Goal: Check status: Check status

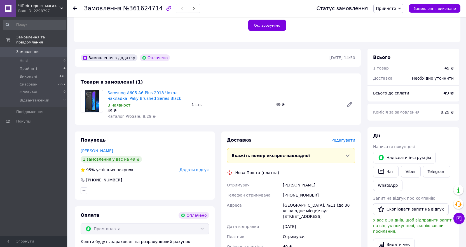
scroll to position [112, 0]
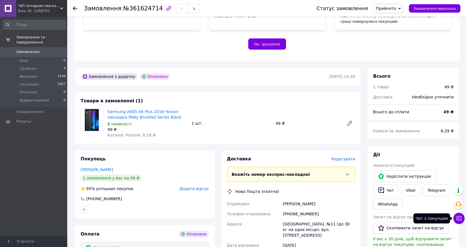
click at [461, 220] on icon at bounding box center [460, 218] width 6 height 6
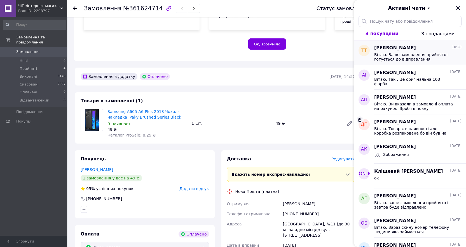
click at [411, 59] on span "Вітаю. Ваше замовлення прийнято і готується до відправлення" at bounding box center [415, 56] width 80 height 9
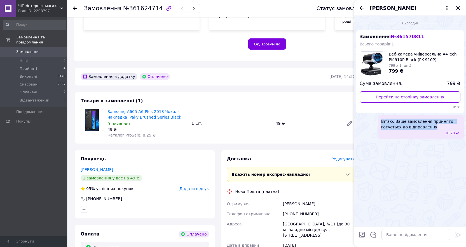
drag, startPoint x: 434, startPoint y: 127, endPoint x: 375, endPoint y: 122, distance: 59.3
click at [374, 122] on div "Вітаю. Ваше замовлення прийнято і готується до відправлення 10:28" at bounding box center [411, 127] width 108 height 24
click at [359, 9] on icon "Назад" at bounding box center [362, 8] width 7 height 7
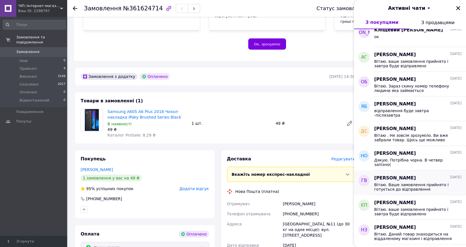
scroll to position [140, 0]
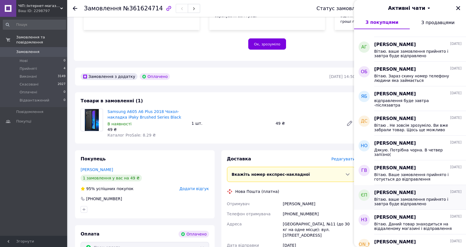
click at [414, 195] on div "[PERSON_NAME] [DATE]" at bounding box center [418, 192] width 87 height 6
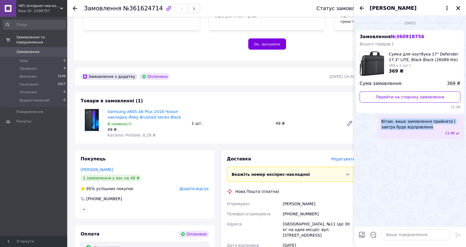
drag, startPoint x: 402, startPoint y: 125, endPoint x: 384, endPoint y: 120, distance: 18.8
click at [382, 120] on span "Вітаю. ваше замовлення прийнято і завтра буде відправлено" at bounding box center [421, 124] width 79 height 11
copy span "Вітаю. ваше замовлення прийнято і завтра буде відправлено"
click at [364, 7] on icon "Назад" at bounding box center [362, 8] width 7 height 7
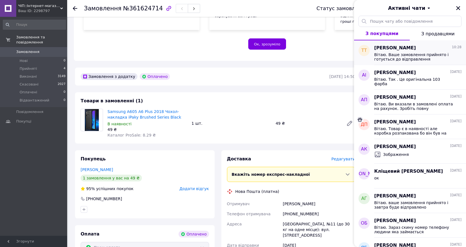
click at [396, 56] on span "Вітаю. Ваше замовлення прийнято і готується до відправлення" at bounding box center [415, 56] width 80 height 9
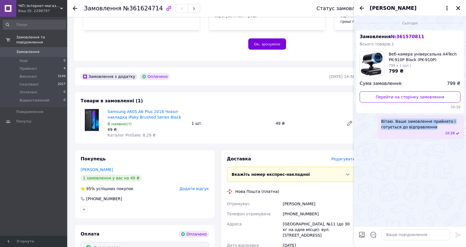
drag, startPoint x: 428, startPoint y: 128, endPoint x: 377, endPoint y: 119, distance: 51.8
click at [377, 119] on div "Вітаю. Ваше замовлення прийнято і готується до відправлення 10:28" at bounding box center [411, 127] width 108 height 24
copy span "Вітаю. Ваше замовлення прийнято і готується до відправлення"
click at [458, 10] on icon "Закрити" at bounding box center [458, 8] width 5 height 5
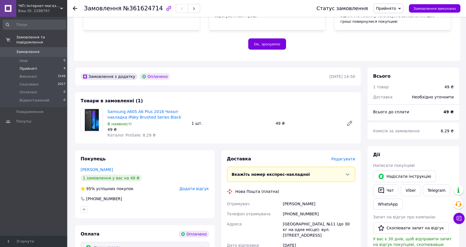
click at [31, 66] on span "Прийняті" at bounding box center [28, 68] width 17 height 5
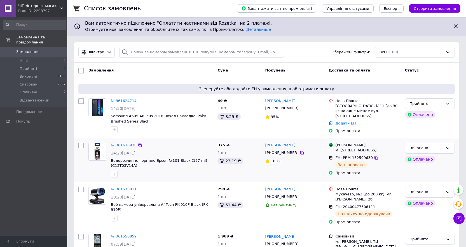
click at [115, 143] on link "№ 361618930" at bounding box center [124, 145] width 26 height 4
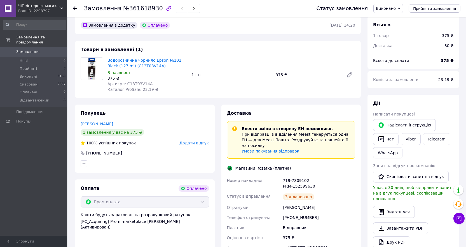
scroll to position [168, 0]
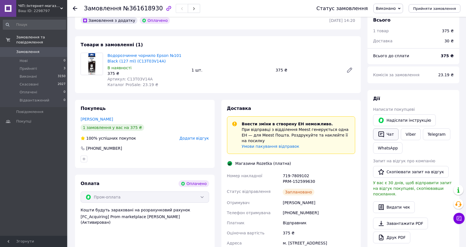
click at [390, 128] on button "Чат" at bounding box center [385, 134] width 25 height 12
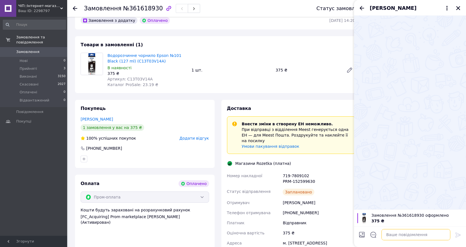
paste textarea "Вітаю. Ваше замовлення прийнято і готується до відправлення"
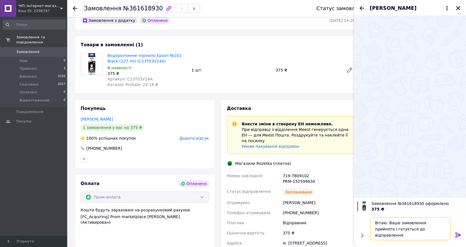
drag, startPoint x: 448, startPoint y: 230, endPoint x: 462, endPoint y: 235, distance: 14.6
click at [456, 233] on div "Вітаю. Ваше замовлення прийнято і готується до відправлення Вітаю. Ваше замовле…" at bounding box center [411, 228] width 108 height 27
type textarea "Вітаю. Ваше замовлення прийнято і готується до відправлення"
click at [462, 235] on icon at bounding box center [458, 234] width 7 height 7
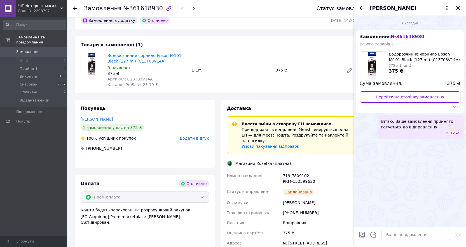
click at [462, 7] on div "[PERSON_NAME]" at bounding box center [410, 8] width 112 height 16
click at [461, 8] on icon "Закрити" at bounding box center [458, 8] width 5 height 5
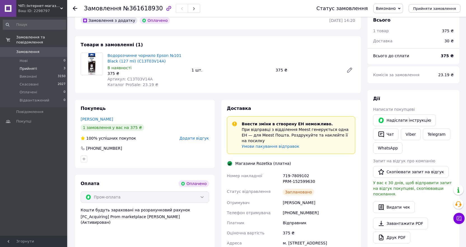
click at [34, 66] on span "Прийняті" at bounding box center [28, 68] width 17 height 5
